Goal: Transaction & Acquisition: Purchase product/service

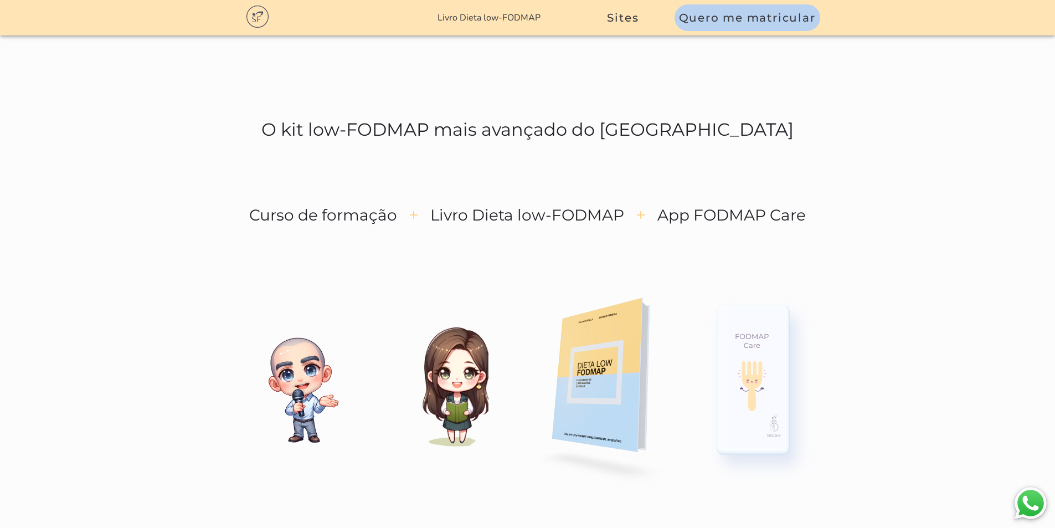
scroll to position [1440, 0]
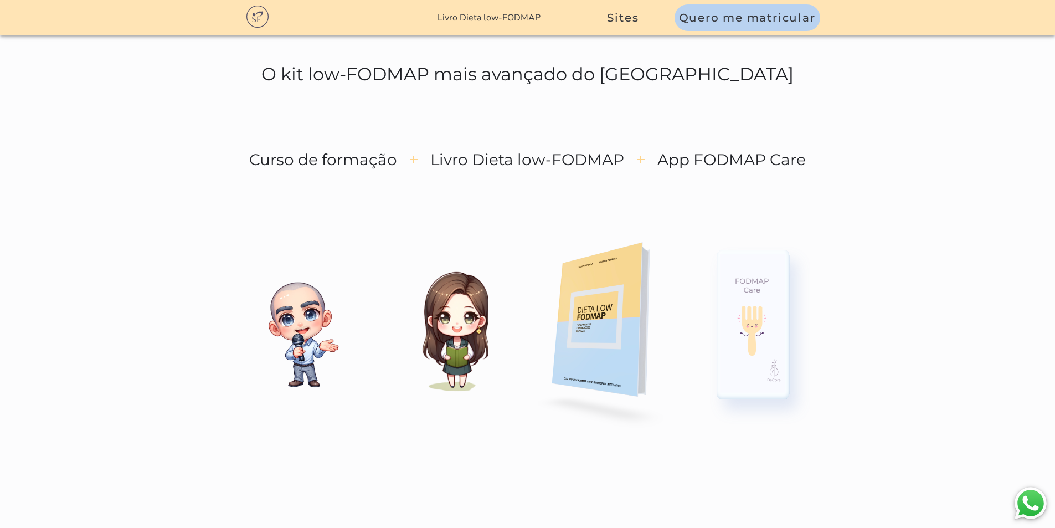
drag, startPoint x: 411, startPoint y: 333, endPoint x: 561, endPoint y: 354, distance: 150.9
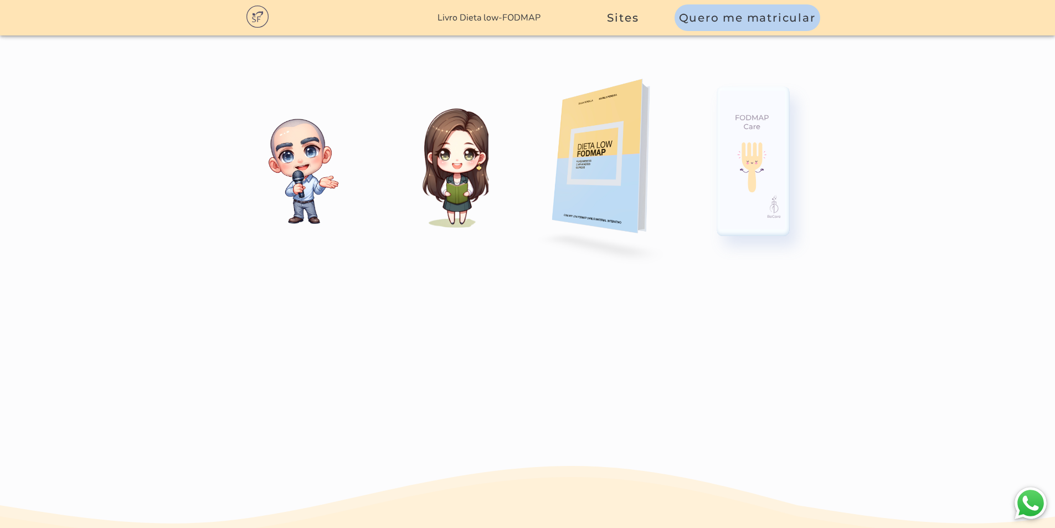
scroll to position [1606, 0]
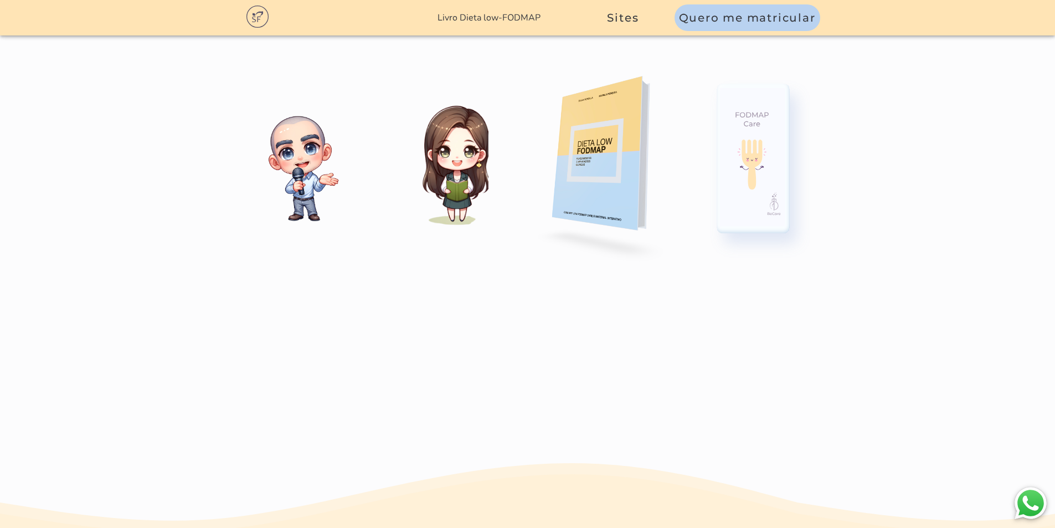
drag, startPoint x: 244, startPoint y: 358, endPoint x: 822, endPoint y: 374, distance: 578.3
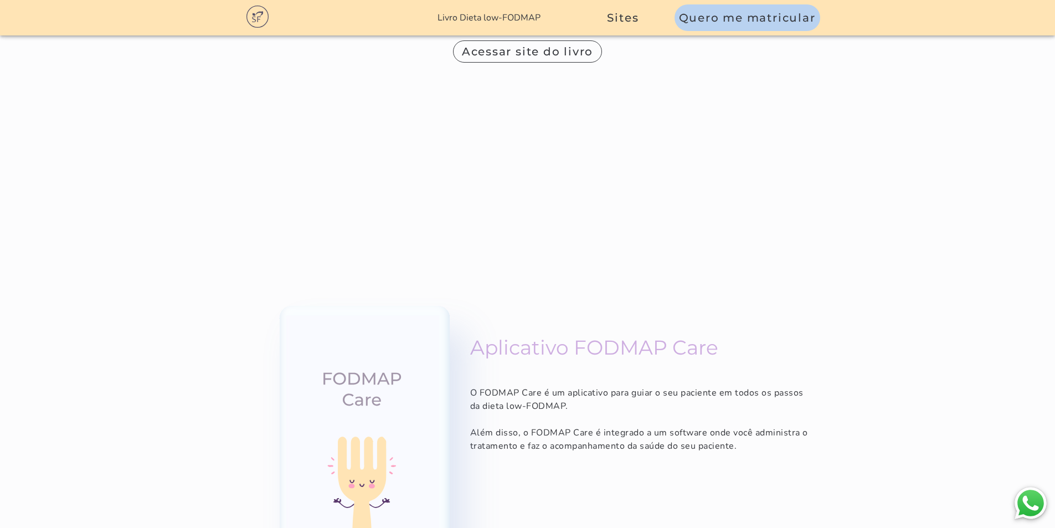
scroll to position [7469, 0]
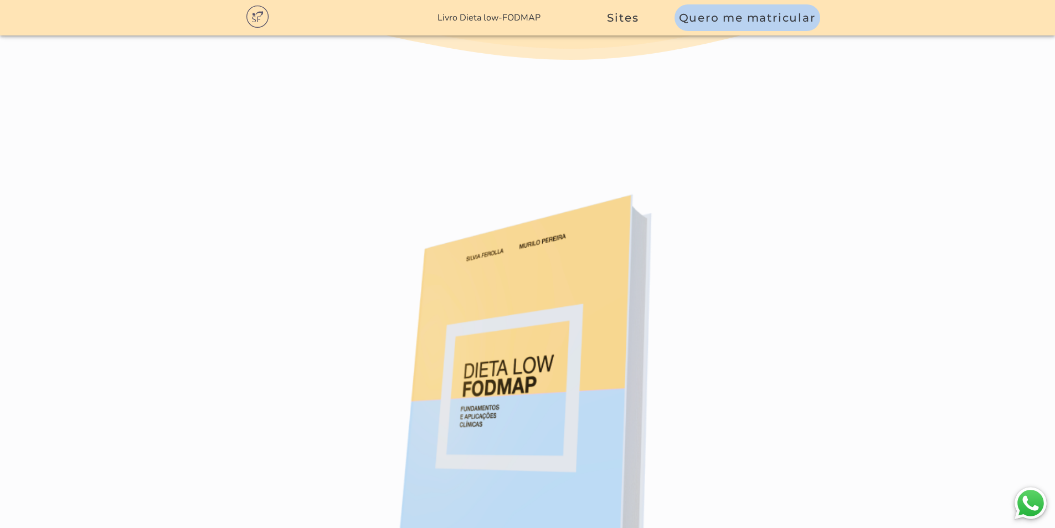
scroll to position [7088, 0]
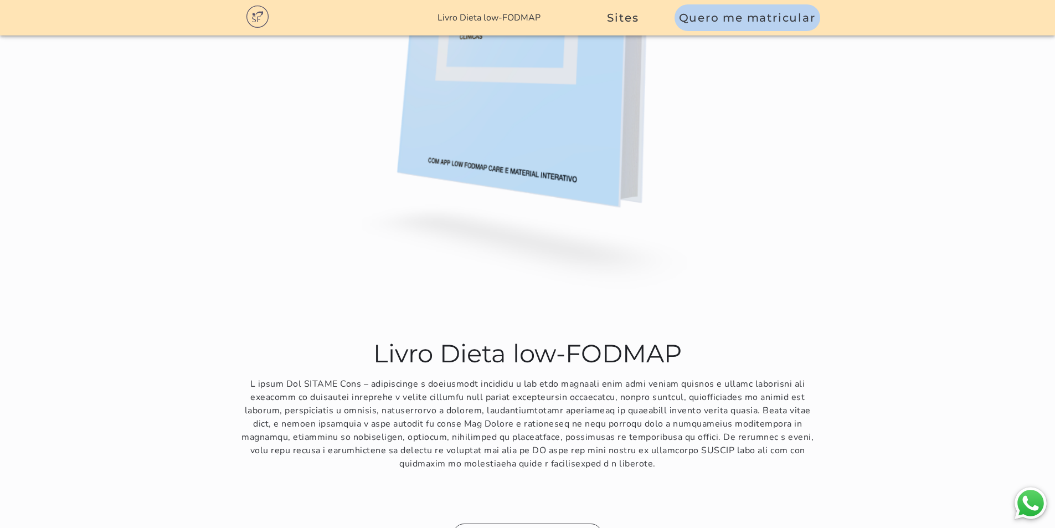
click at [0, 0] on slot "Acessar site do app" at bounding box center [0, 0] width 0 height 0
